Goal: Information Seeking & Learning: Find specific page/section

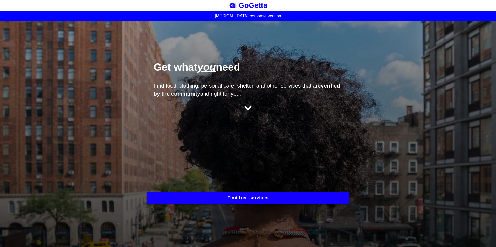
click at [225, 197] on button "Find free services" at bounding box center [248, 197] width 202 height 11
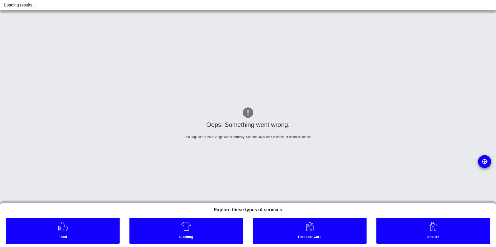
click at [196, 227] on link "Clothing" at bounding box center [186, 231] width 114 height 26
